Goal: Task Accomplishment & Management: Complete application form

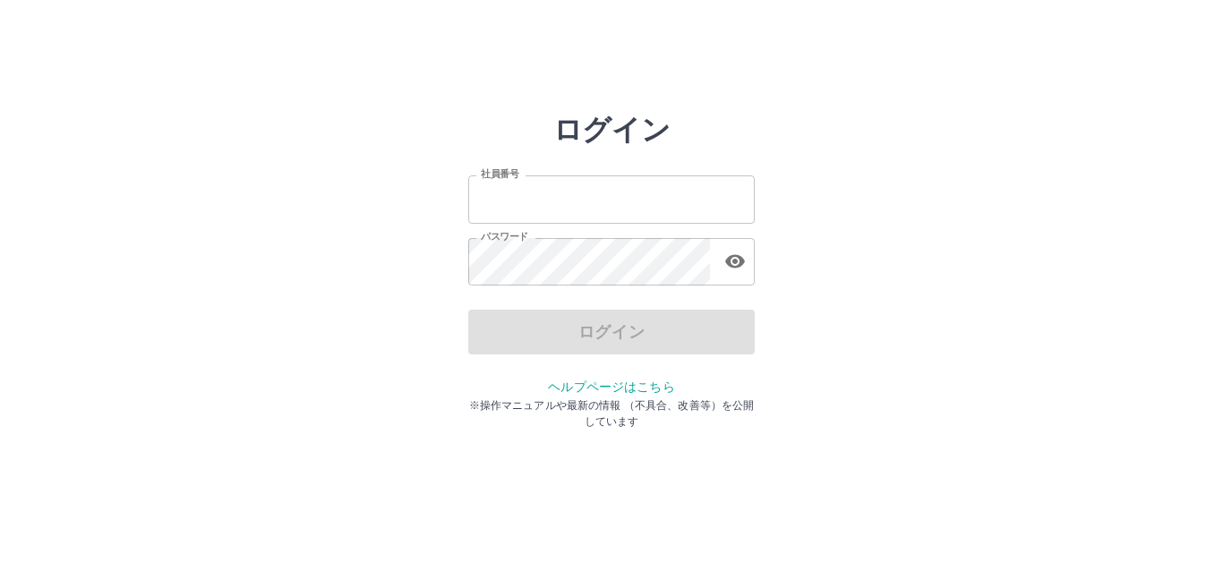
type input "*******"
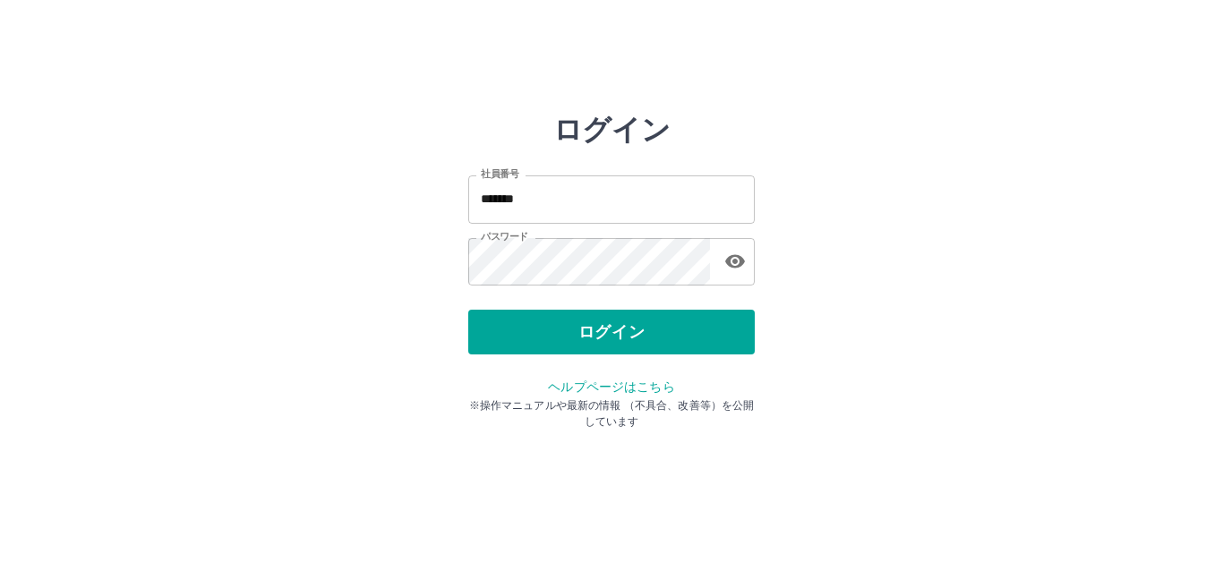
click at [612, 333] on div "ログイン" at bounding box center [611, 332] width 286 height 45
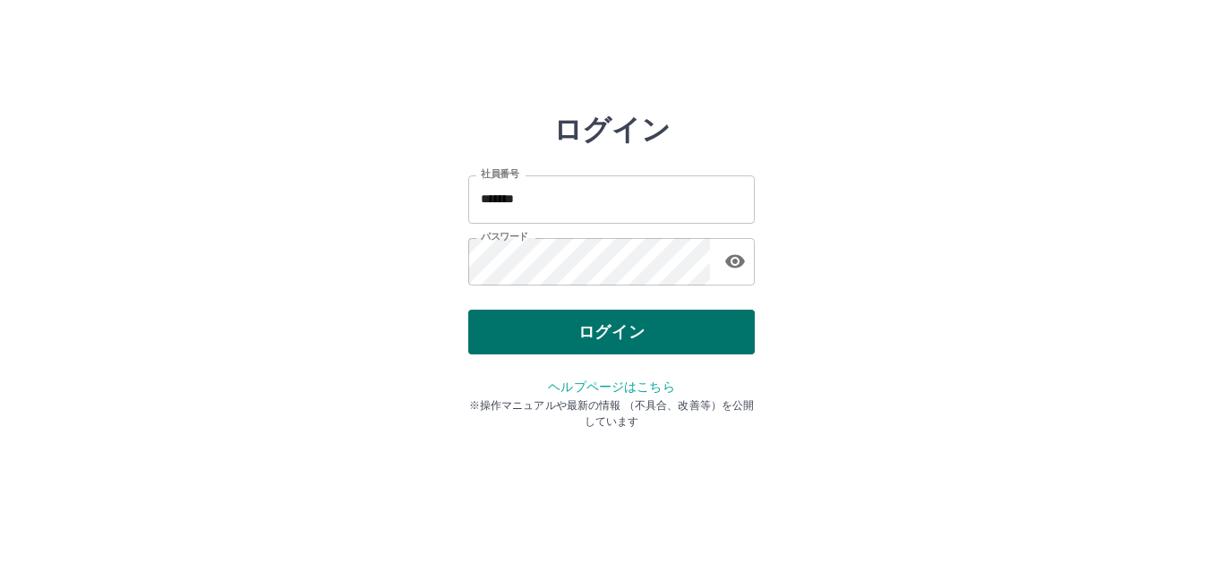
click at [579, 333] on button "ログイン" at bounding box center [611, 332] width 286 height 45
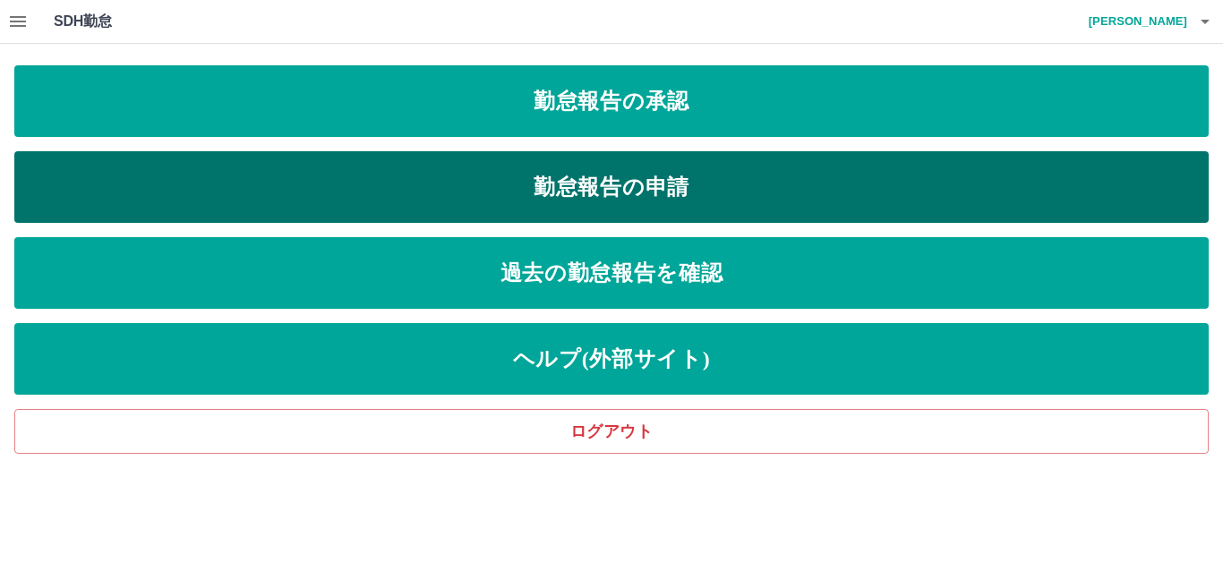
click at [591, 192] on link "勤怠報告の申請" at bounding box center [611, 187] width 1194 height 72
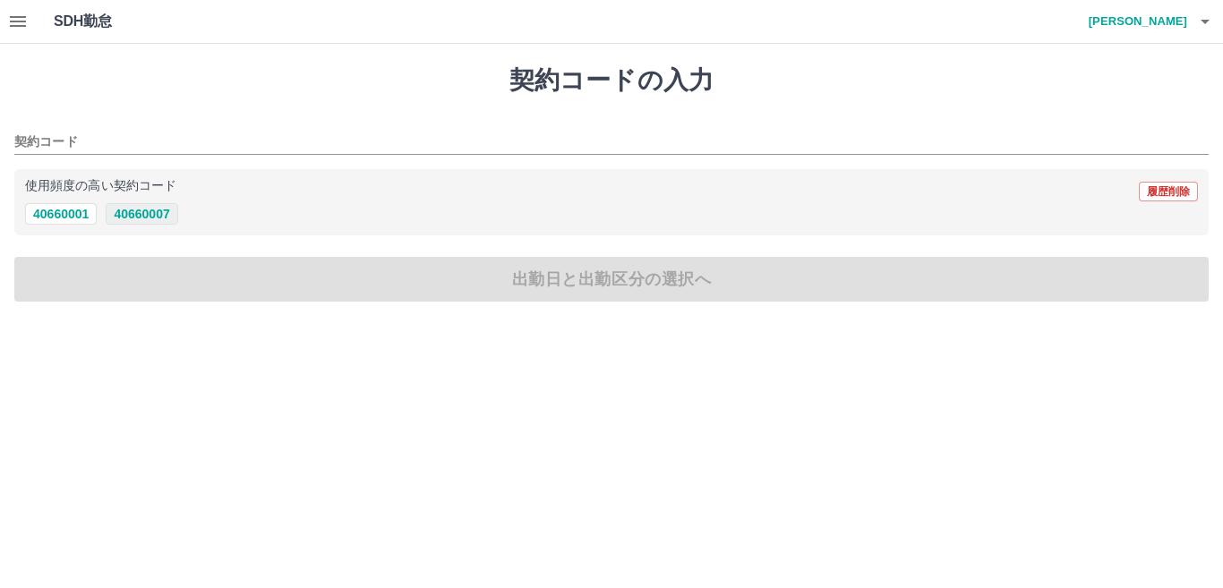
click at [149, 217] on button "40660007" at bounding box center [142, 213] width 72 height 21
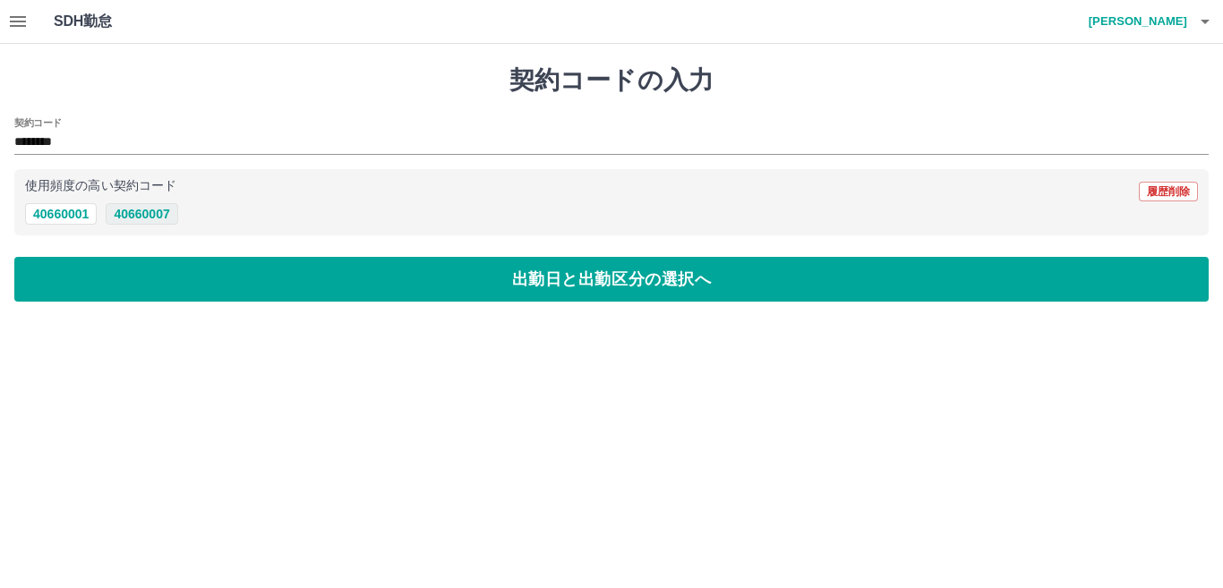
type input "********"
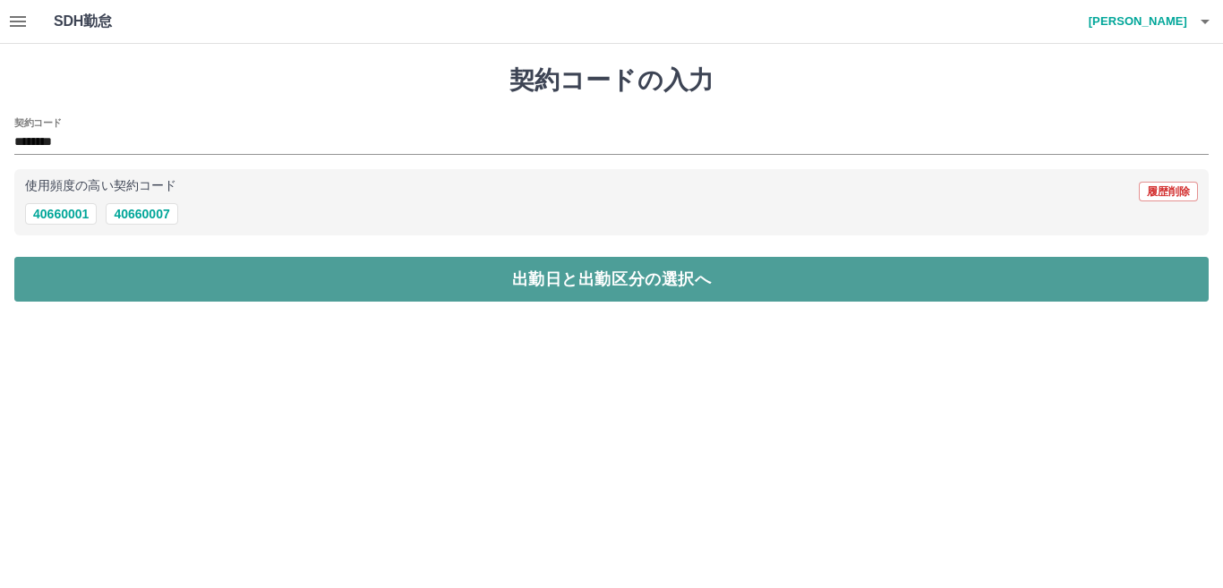
click at [184, 274] on button "出勤日と出勤区分の選択へ" at bounding box center [611, 279] width 1194 height 45
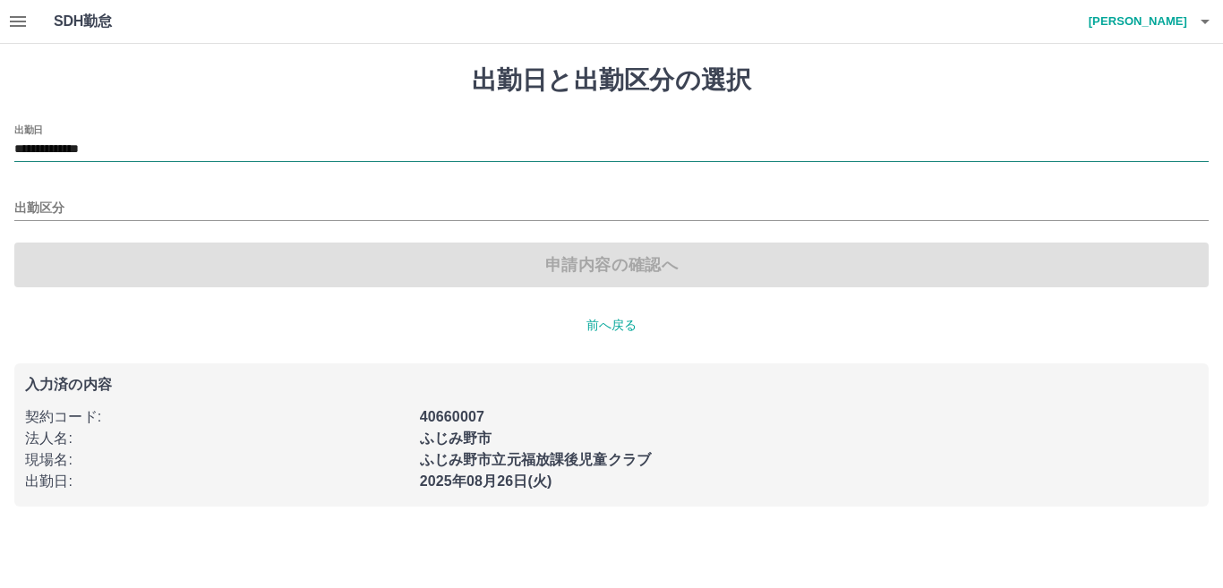
click at [105, 141] on input "**********" at bounding box center [611, 150] width 1194 height 22
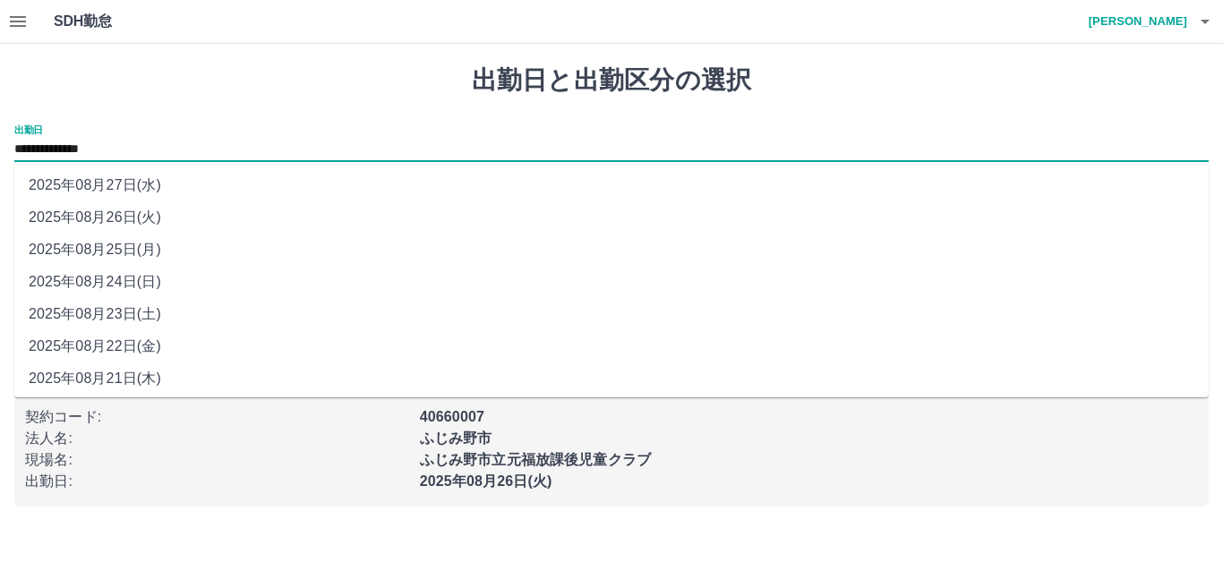
click at [148, 221] on li "2025年08月26日(火)" at bounding box center [611, 217] width 1194 height 32
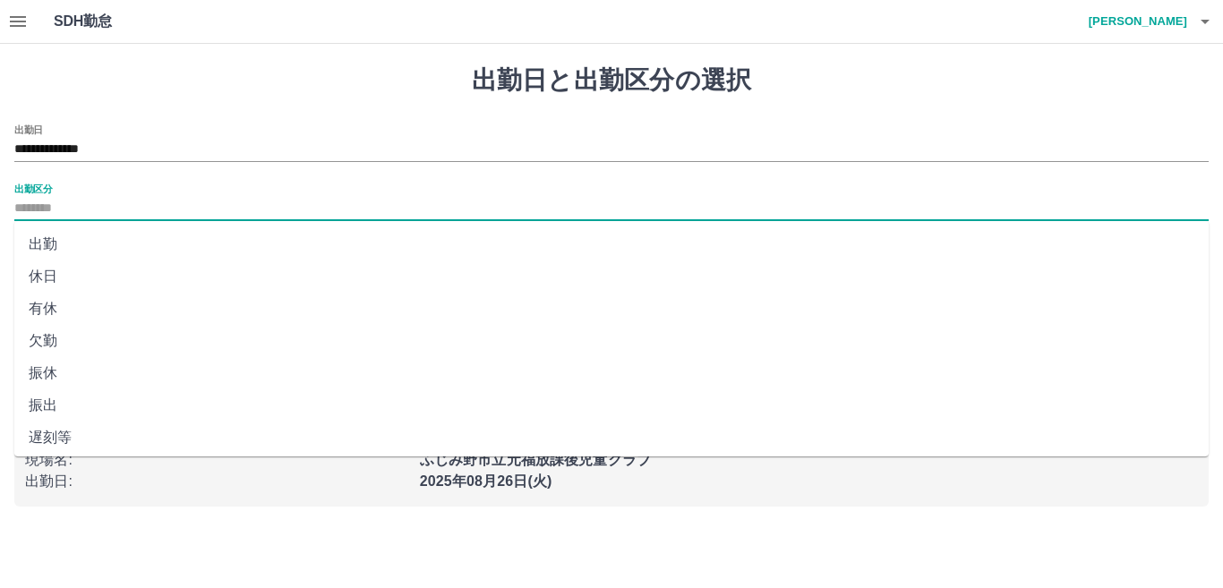
click at [119, 208] on input "出勤区分" at bounding box center [611, 209] width 1194 height 22
click at [73, 243] on li "出勤" at bounding box center [611, 244] width 1194 height 32
type input "**"
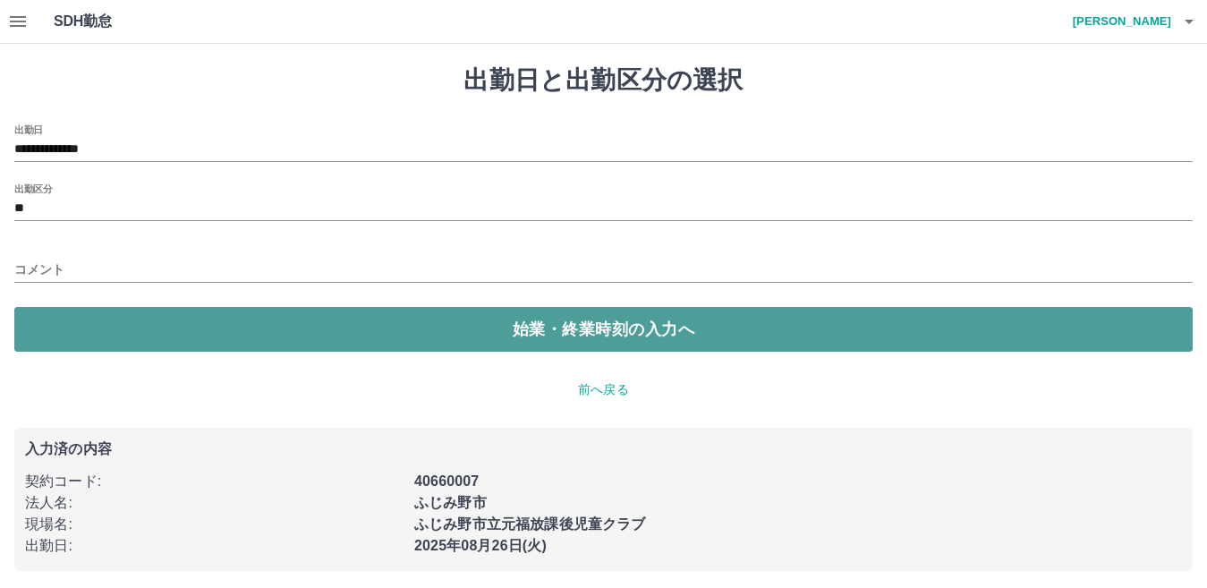
click at [159, 328] on button "始業・終業時刻の入力へ" at bounding box center [603, 329] width 1179 height 45
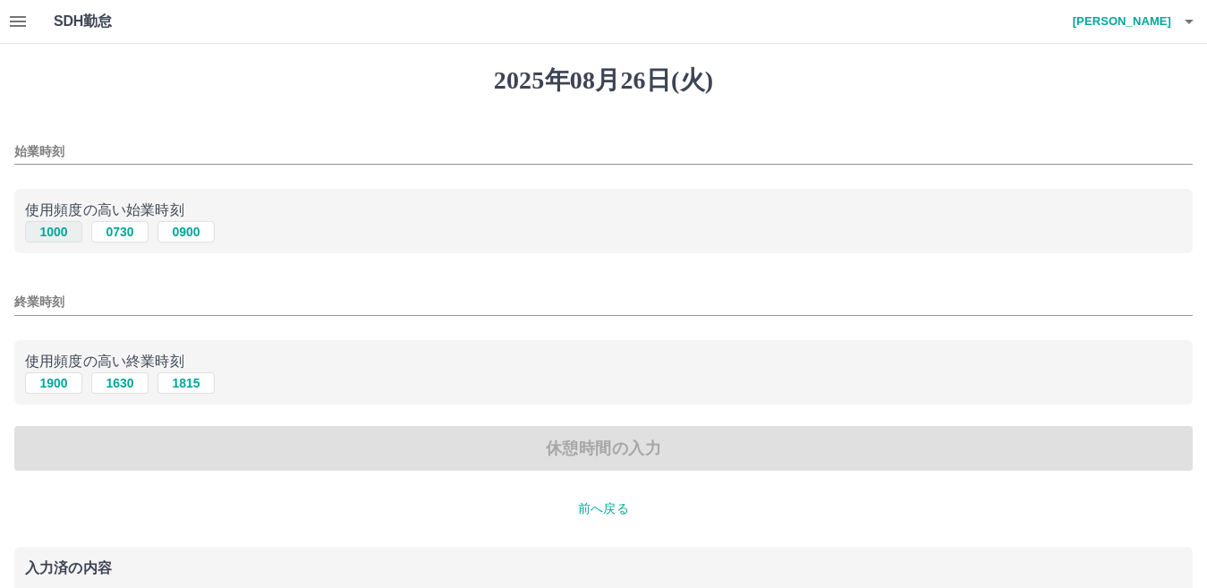
click at [72, 229] on button "1000" at bounding box center [53, 231] width 57 height 21
type input "****"
click at [58, 386] on button "1900" at bounding box center [53, 382] width 57 height 21
type input "****"
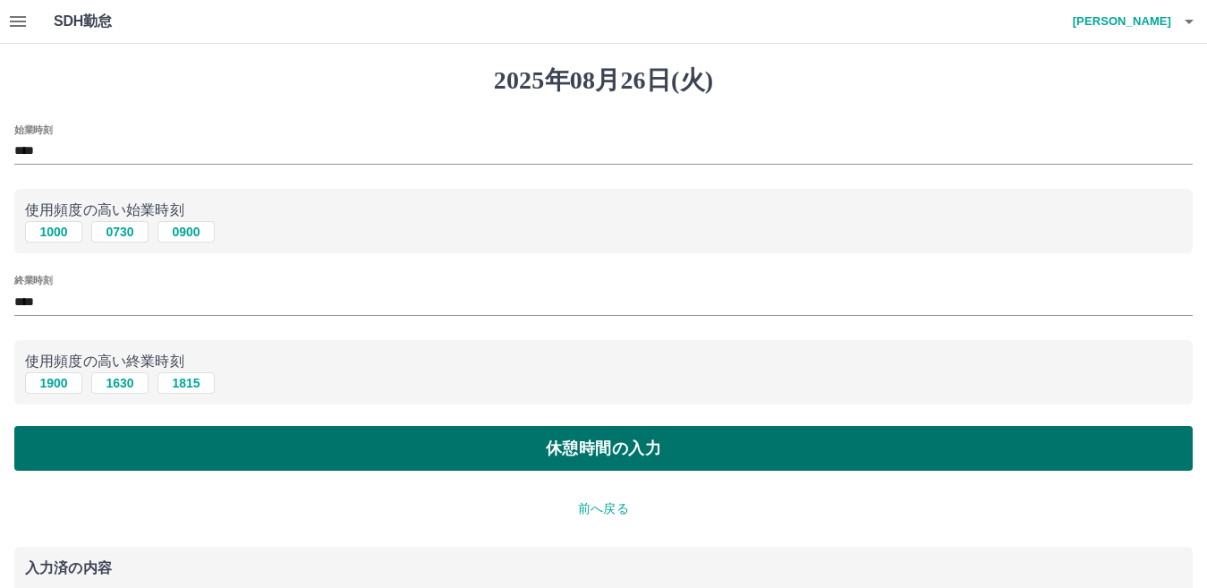
click at [111, 437] on button "休憩時間の入力" at bounding box center [603, 448] width 1179 height 45
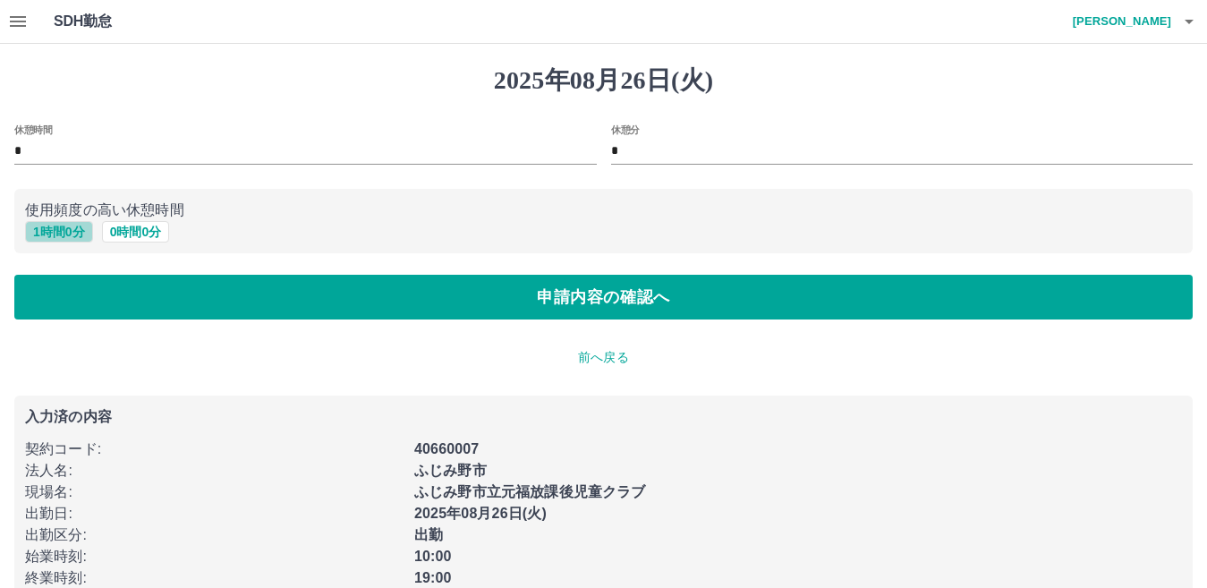
click at [64, 237] on button "1 時間 0 分" at bounding box center [59, 231] width 68 height 21
type input "*"
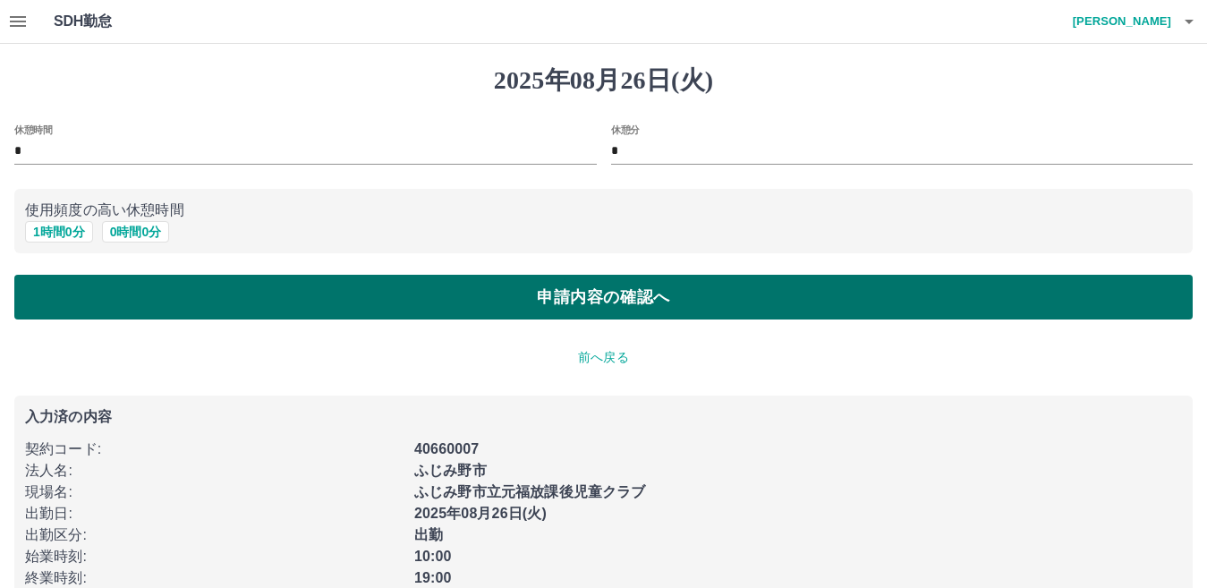
click at [99, 290] on button "申請内容の確認へ" at bounding box center [603, 297] width 1179 height 45
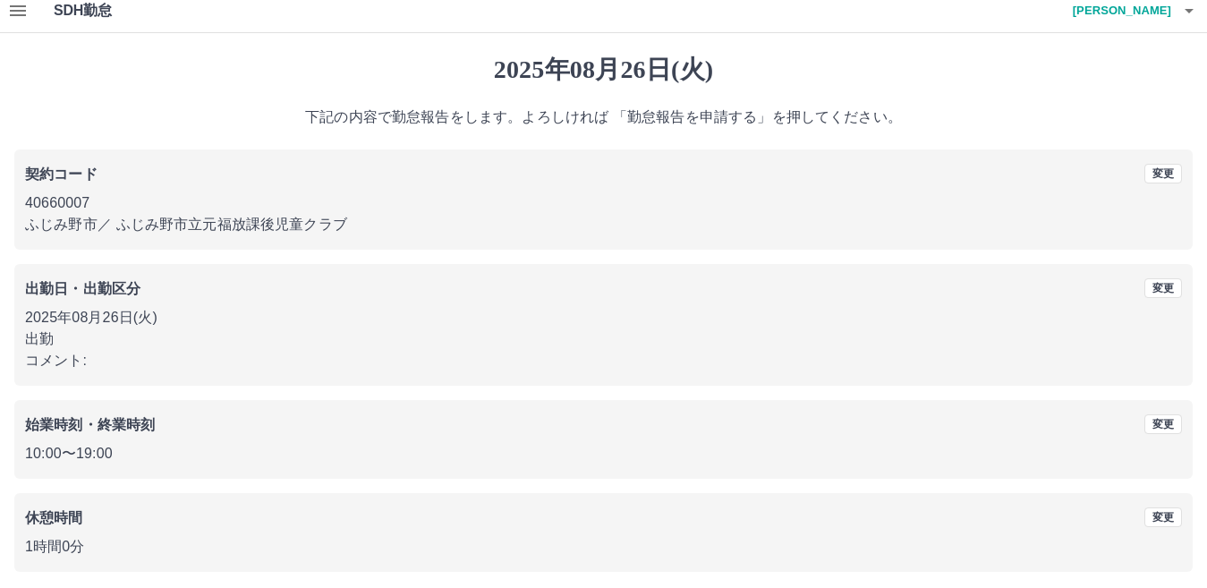
scroll to position [82, 0]
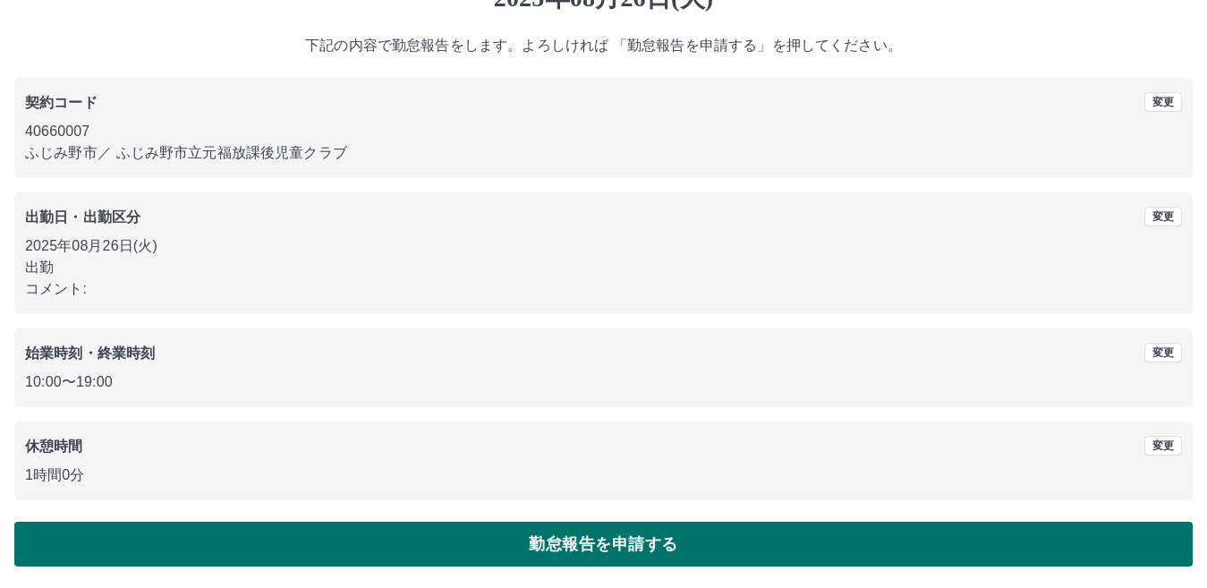
click at [410, 543] on button "勤怠報告を申請する" at bounding box center [603, 544] width 1179 height 45
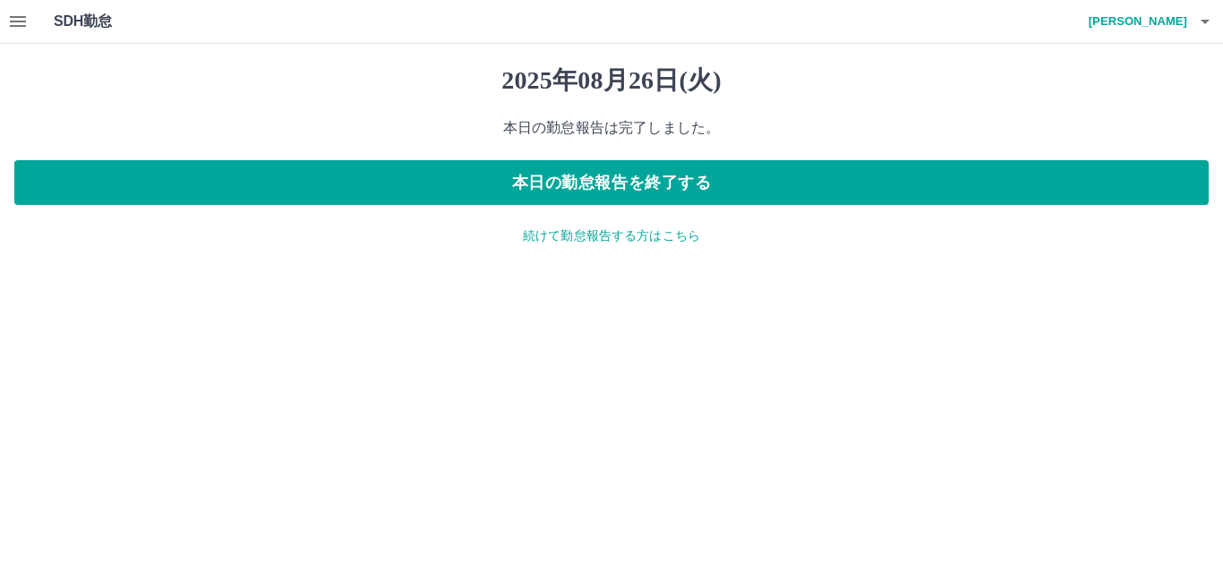
click at [5, 21] on button "button" at bounding box center [18, 21] width 36 height 43
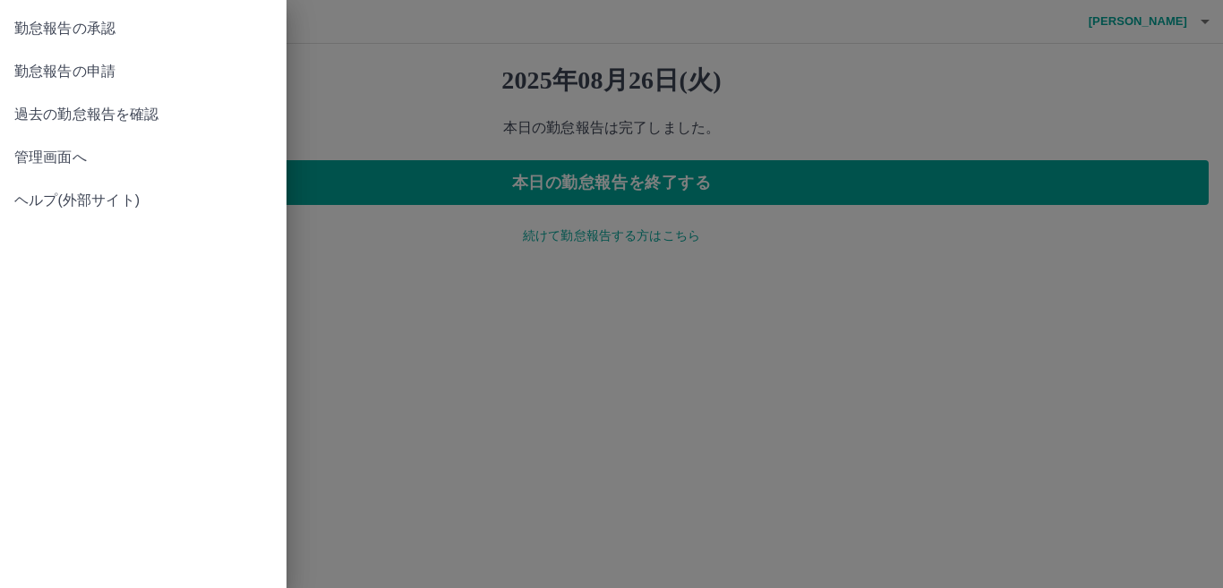
click at [107, 31] on span "勤怠報告の承認" at bounding box center [143, 28] width 258 height 21
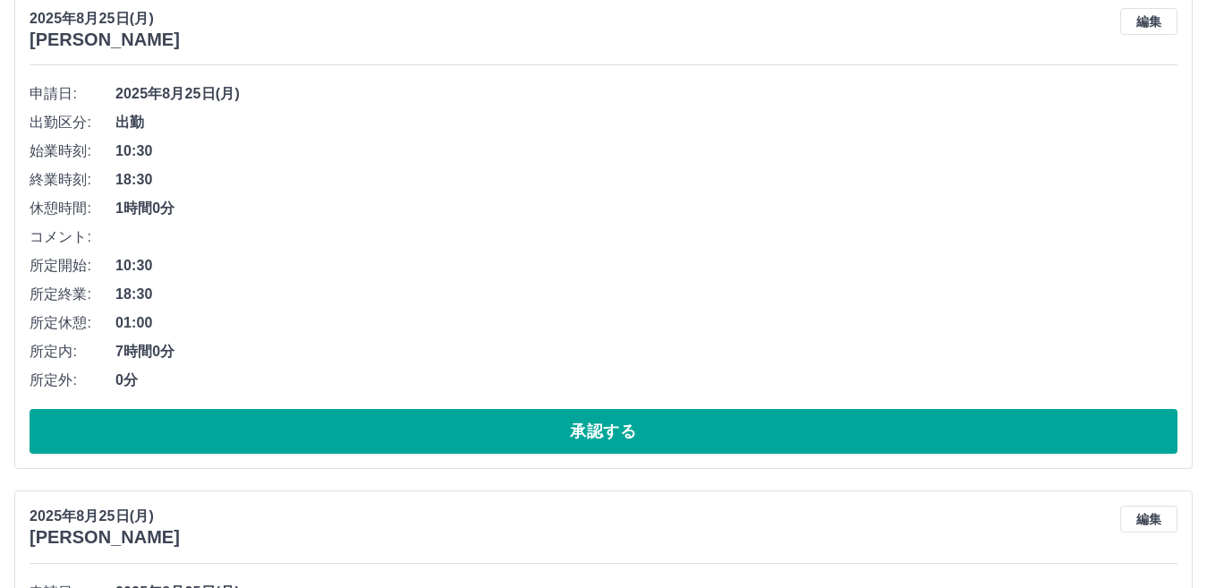
scroll to position [627, 0]
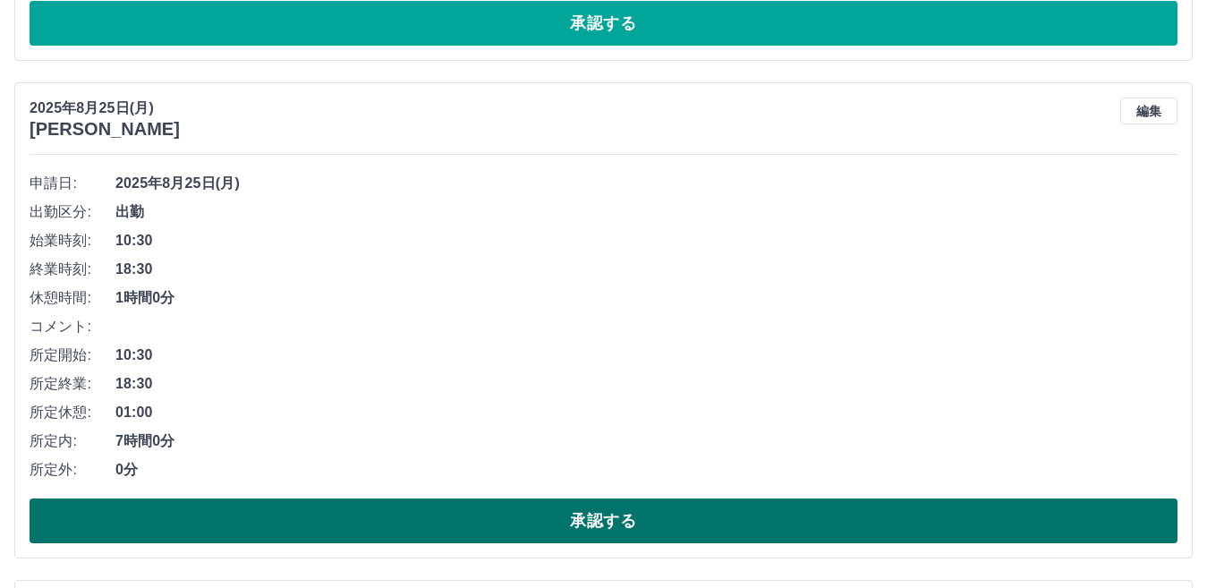
click at [345, 530] on button "承認する" at bounding box center [604, 521] width 1148 height 45
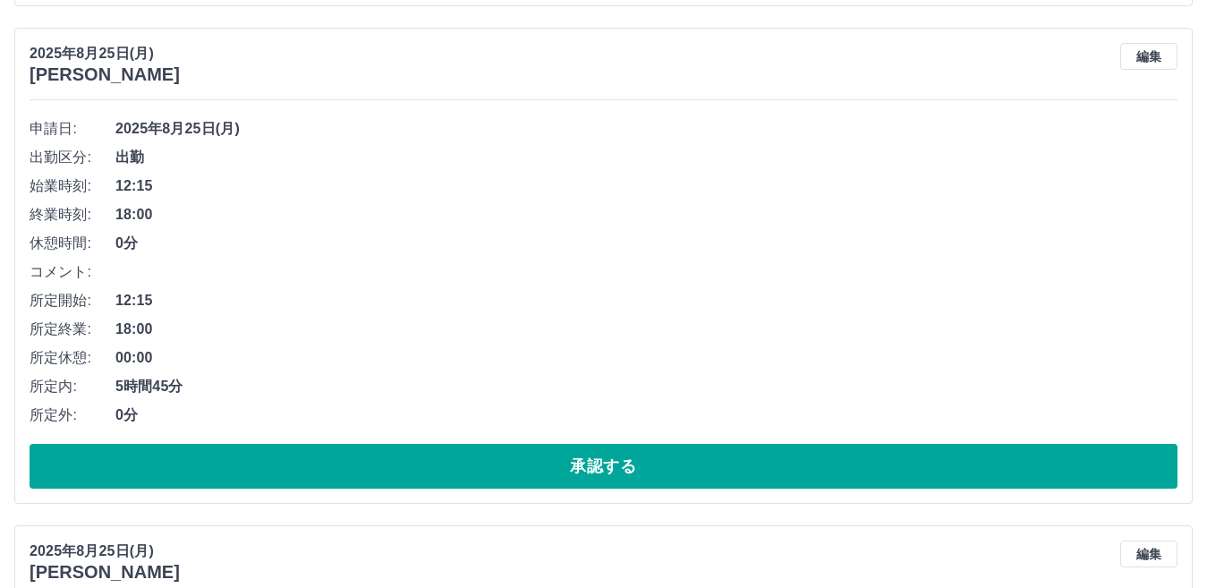
scroll to position [716, 0]
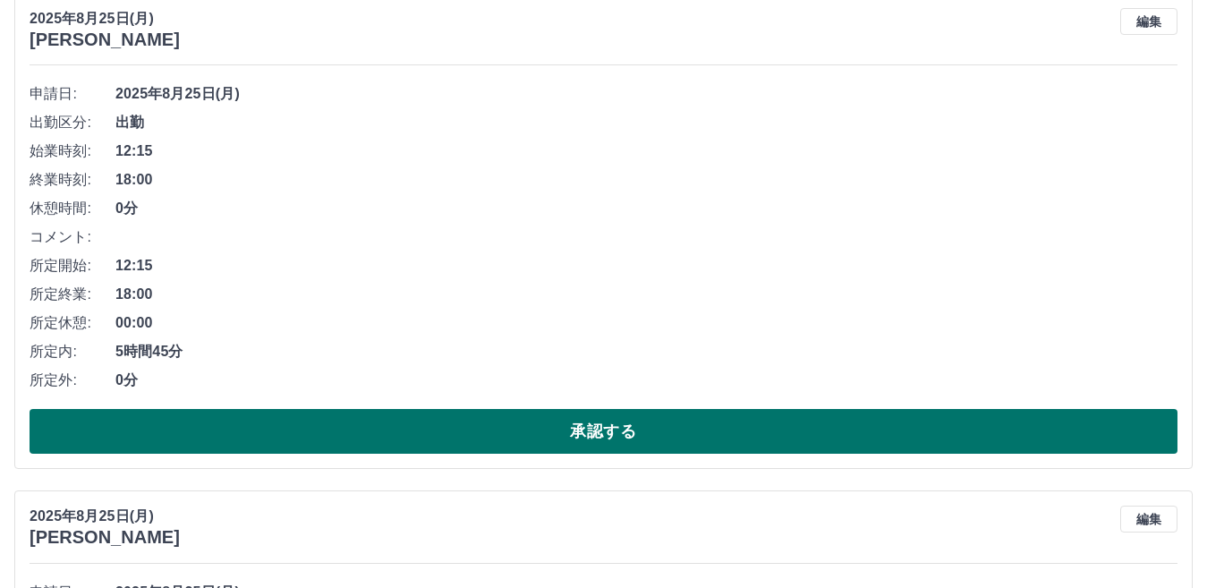
click at [420, 427] on button "承認する" at bounding box center [604, 431] width 1148 height 45
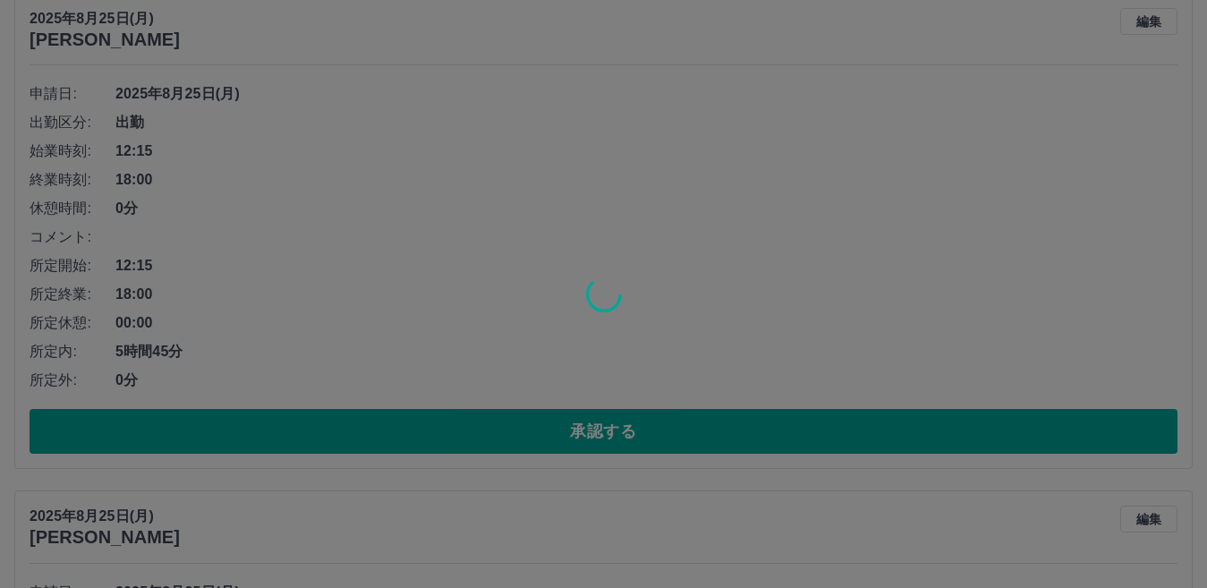
click at [417, 428] on div at bounding box center [603, 294] width 1207 height 588
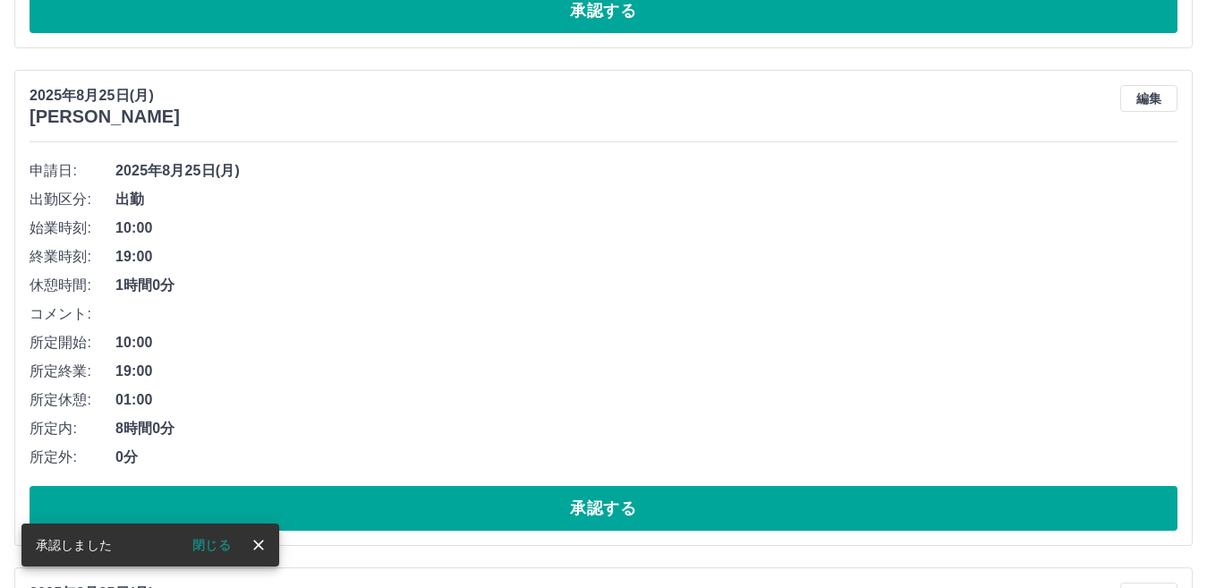
scroll to position [666, 0]
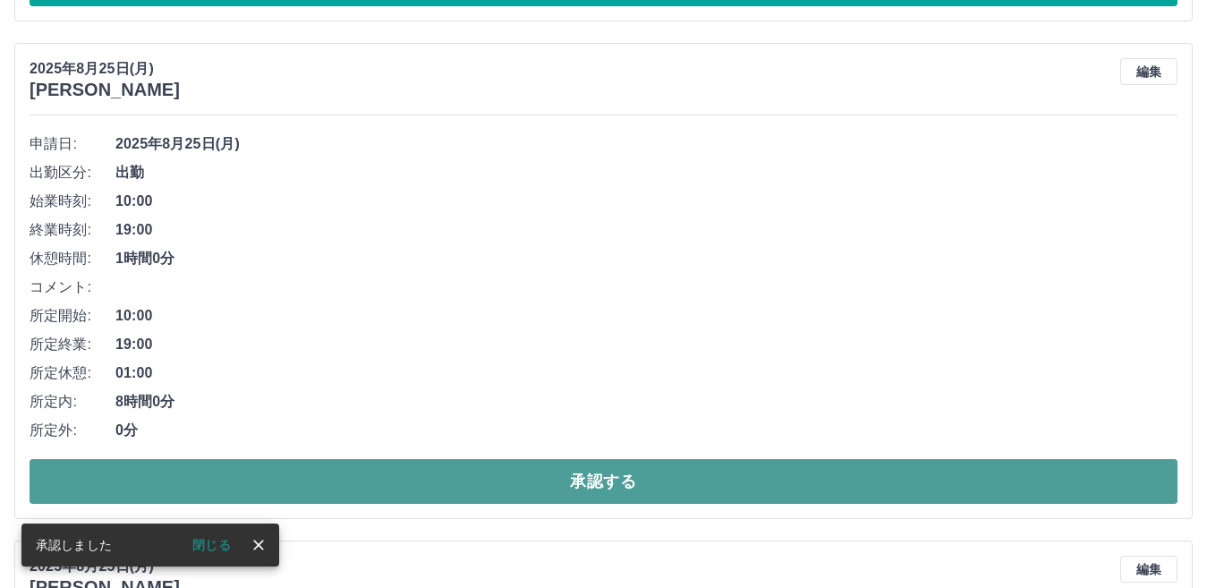
click at [530, 473] on button "承認する" at bounding box center [604, 481] width 1148 height 45
click at [486, 480] on button "承認する" at bounding box center [604, 481] width 1148 height 45
click at [379, 477] on button "承認する" at bounding box center [604, 481] width 1148 height 45
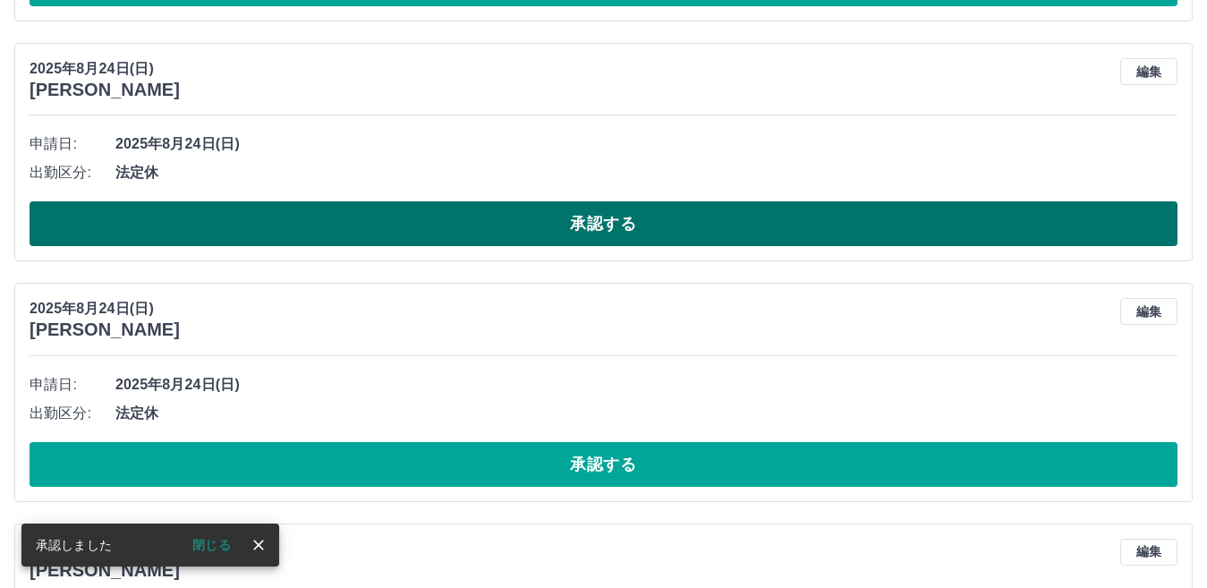
click at [371, 229] on button "承認する" at bounding box center [604, 223] width 1148 height 45
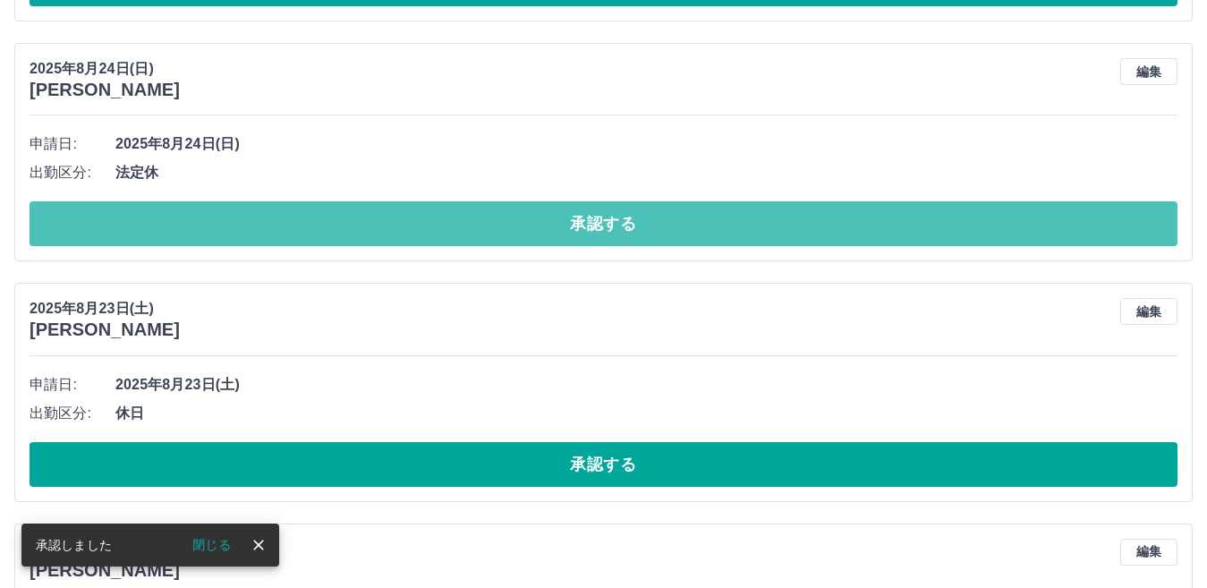
click at [371, 229] on button "承認する" at bounding box center [604, 223] width 1148 height 45
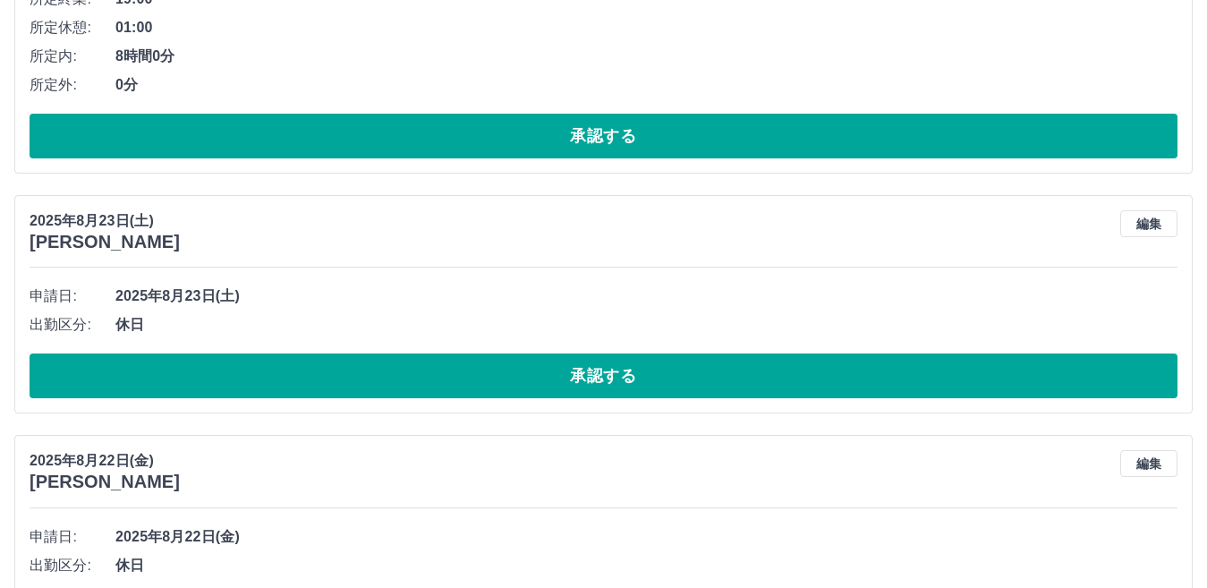
scroll to position [603, 0]
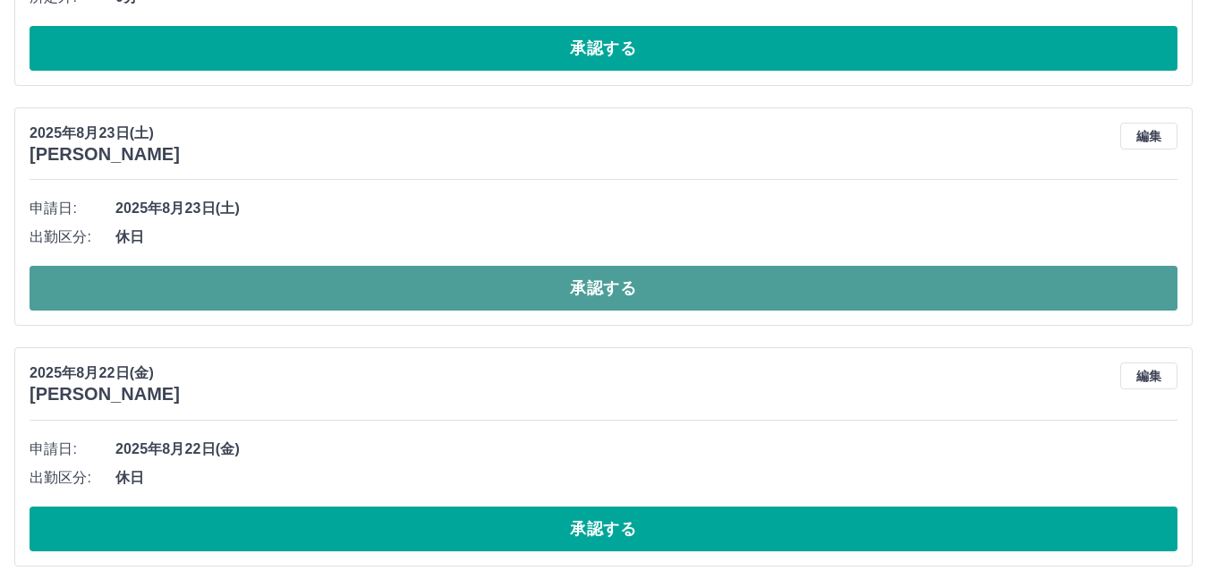
click at [451, 294] on button "承認する" at bounding box center [604, 288] width 1148 height 45
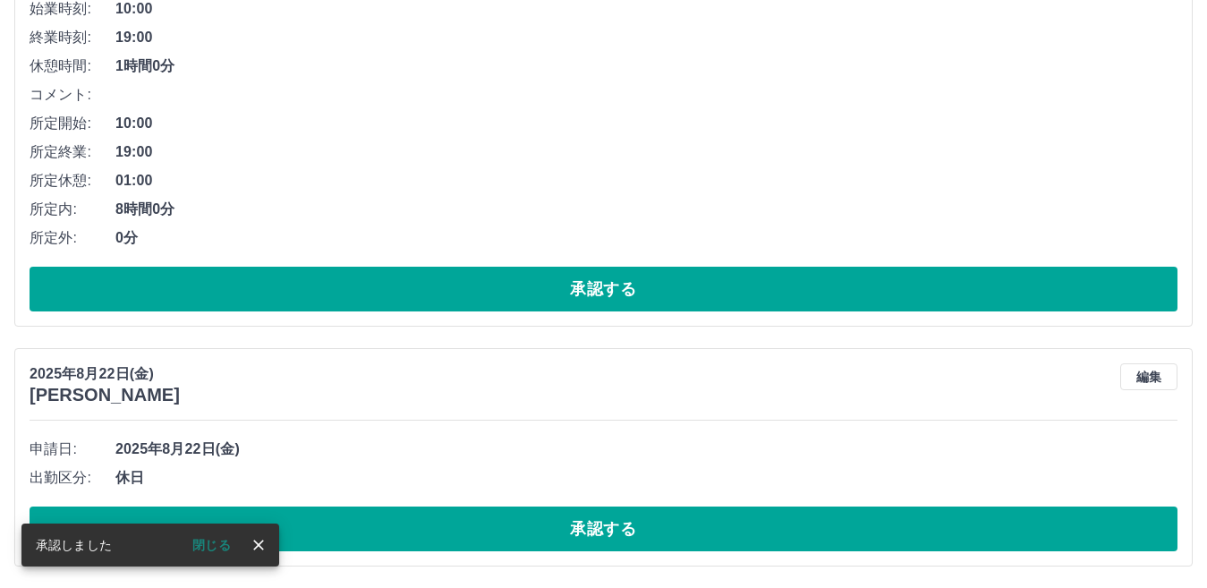
scroll to position [362, 0]
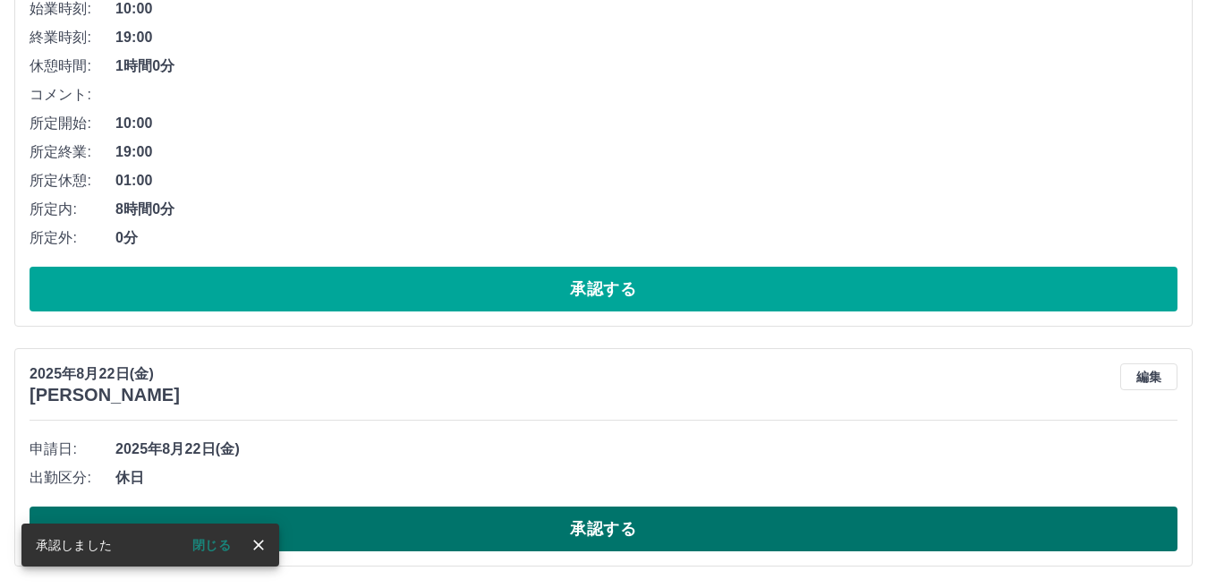
click at [492, 522] on button "承認する" at bounding box center [604, 529] width 1148 height 45
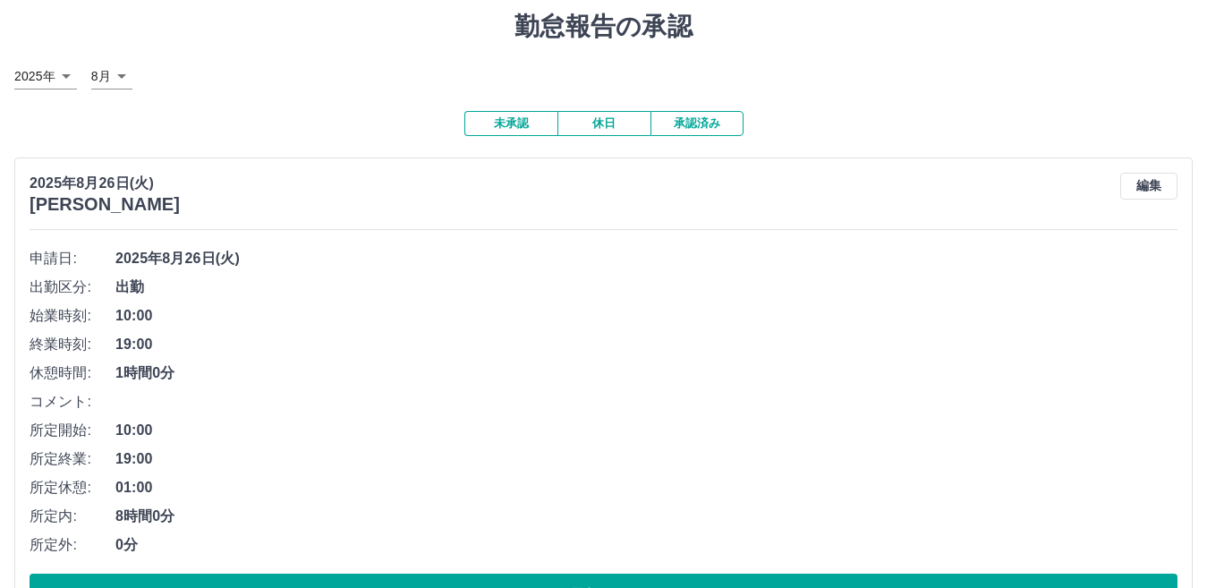
scroll to position [0, 0]
